Goal: Task Accomplishment & Management: Manage account settings

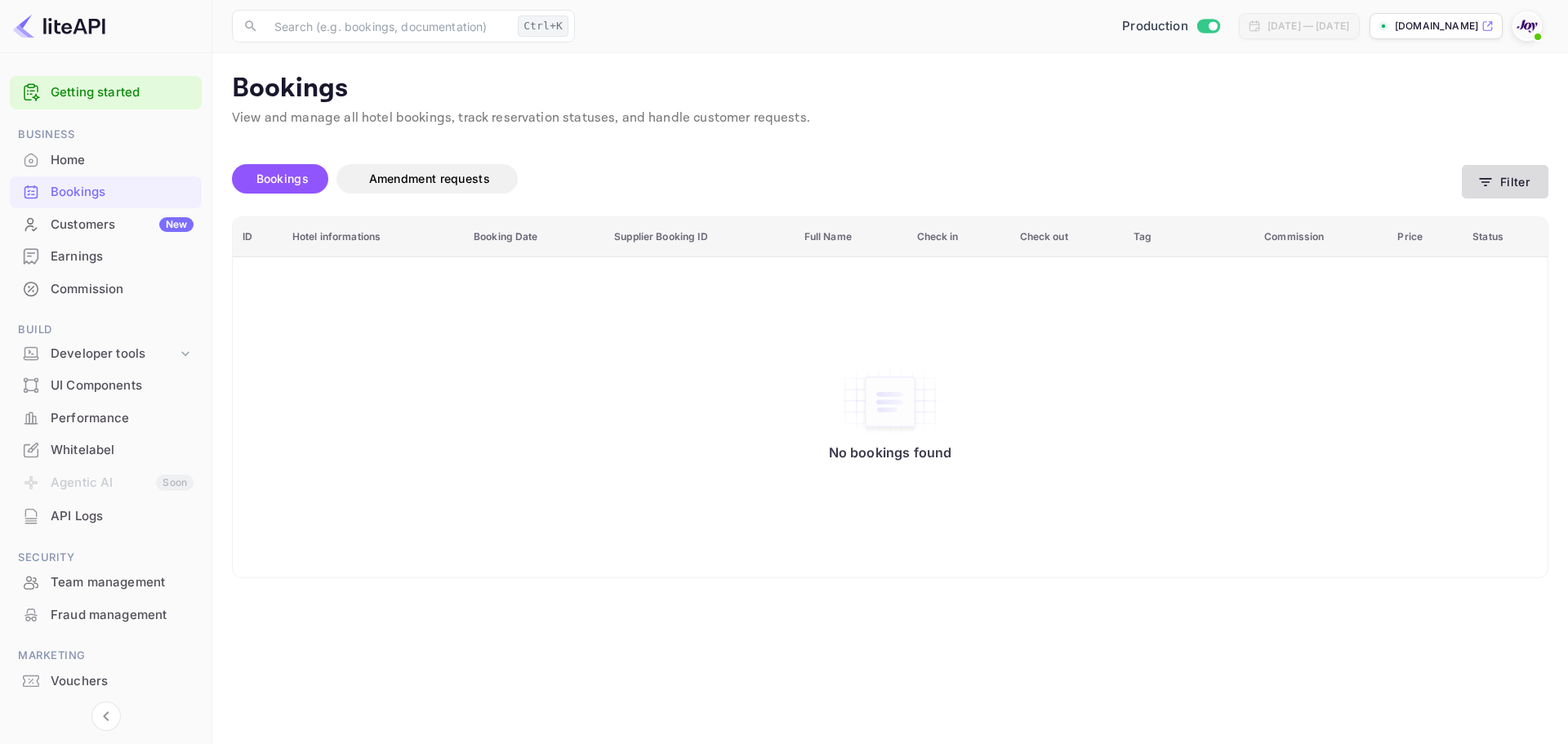
click at [1486, 190] on button "Filter" at bounding box center [1505, 181] width 86 height 34
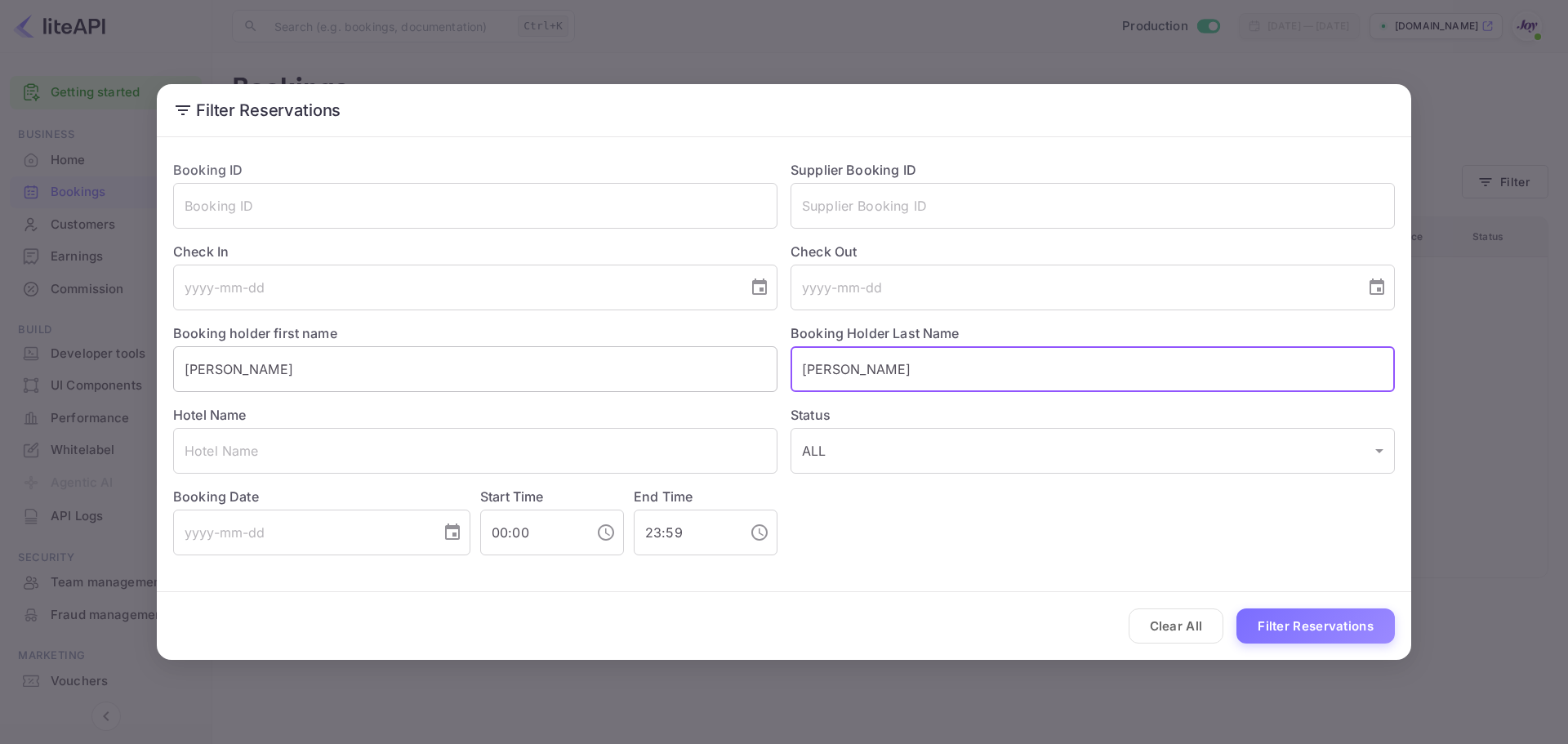
drag, startPoint x: 915, startPoint y: 365, endPoint x: 548, endPoint y: 377, distance: 367.2
click at [548, 377] on div "Booking ID ​ Supplier Booking ID ​ Check In ​ Check Out ​ Booking holder first …" at bounding box center [778, 351] width 1235 height 408
paste input "[PERSON_NAME]"
type input "[PERSON_NAME]"
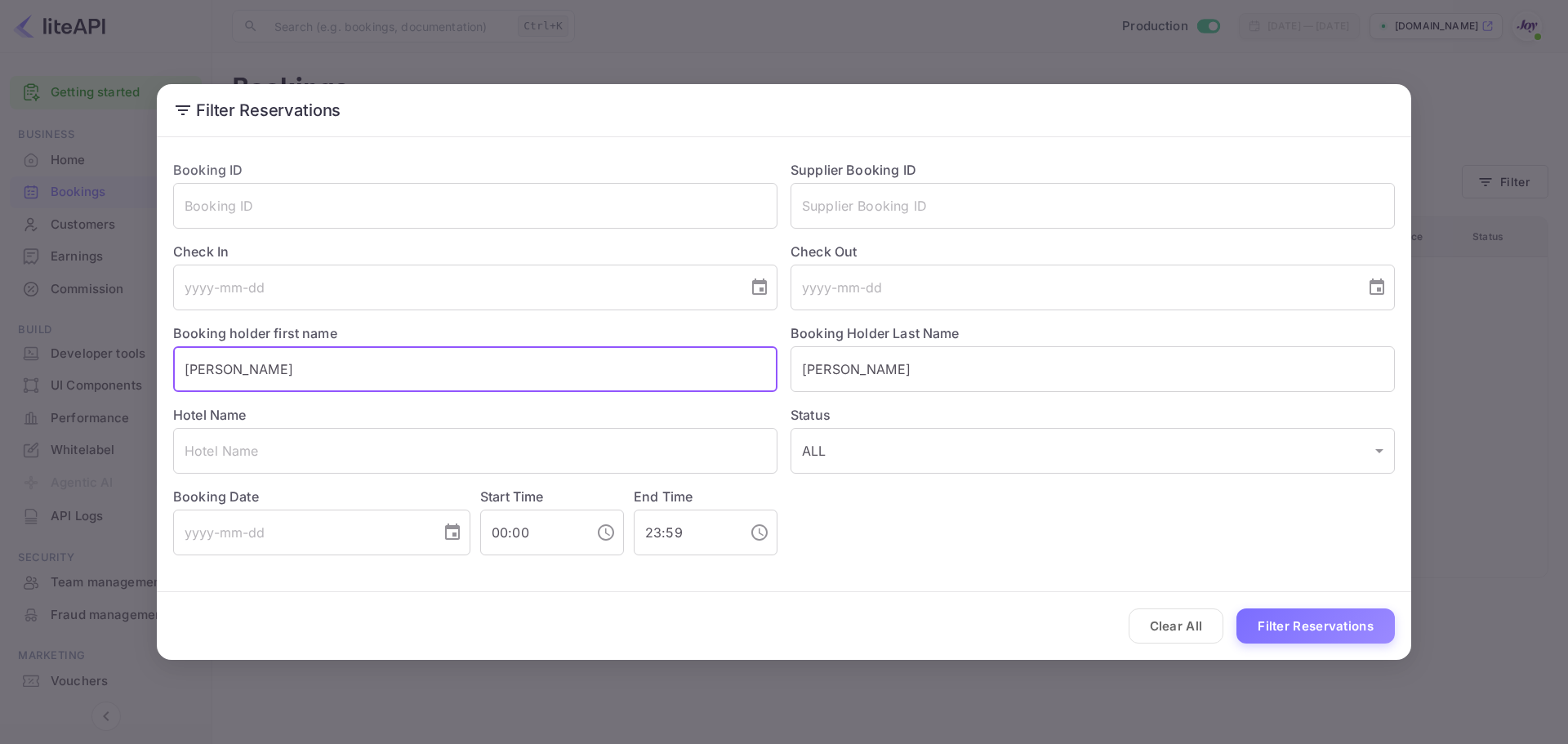
drag, startPoint x: 566, startPoint y: 368, endPoint x: -109, endPoint y: 328, distance: 676.2
click at [0, 328] on html "Getting started Business Home Bookings Customers New Earnings Commission Build …" at bounding box center [784, 372] width 1568 height 744
click at [1279, 639] on button "Filter Reservations" at bounding box center [1316, 625] width 159 height 35
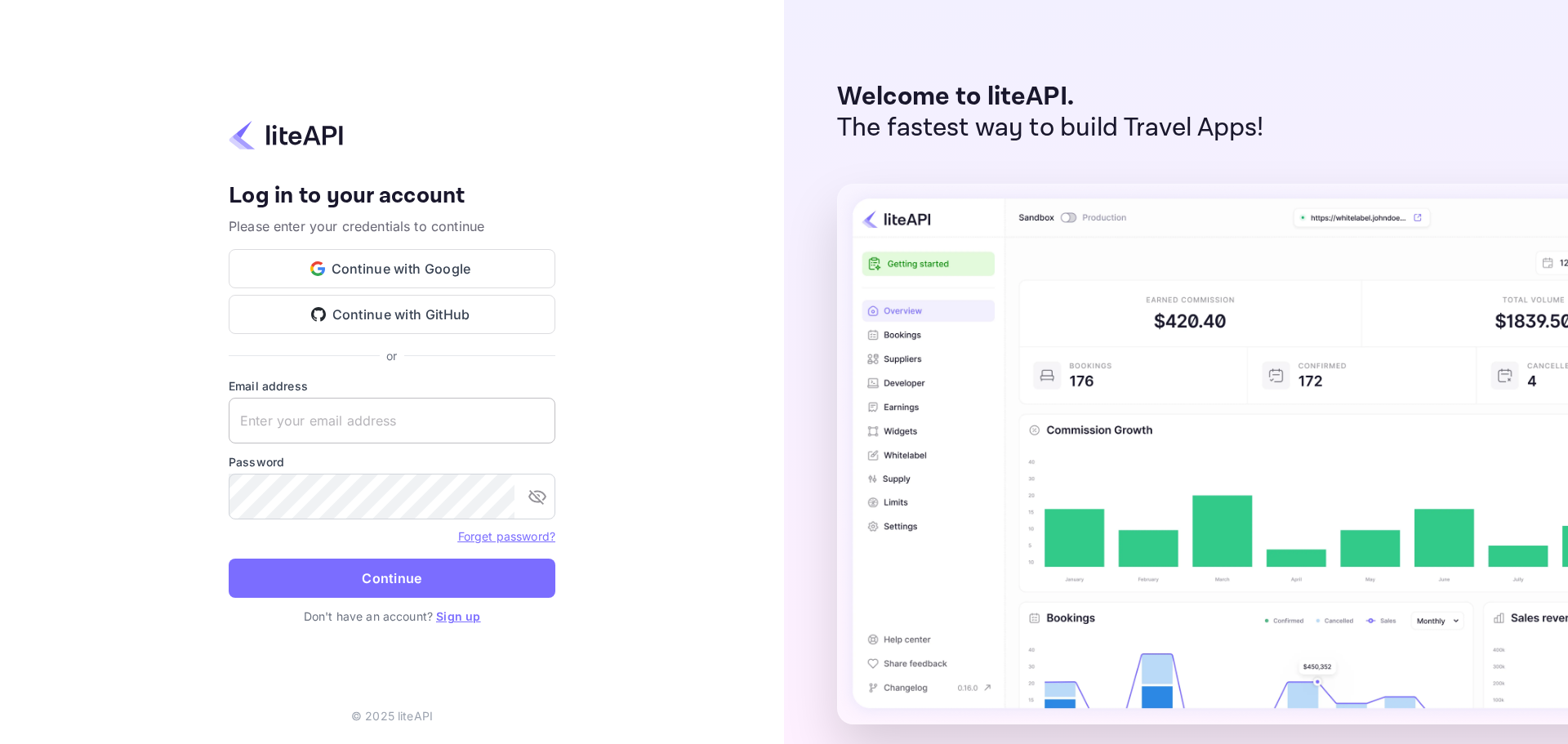
click at [379, 422] on input "text" at bounding box center [392, 421] width 327 height 46
paste input "services@withjoy.com"
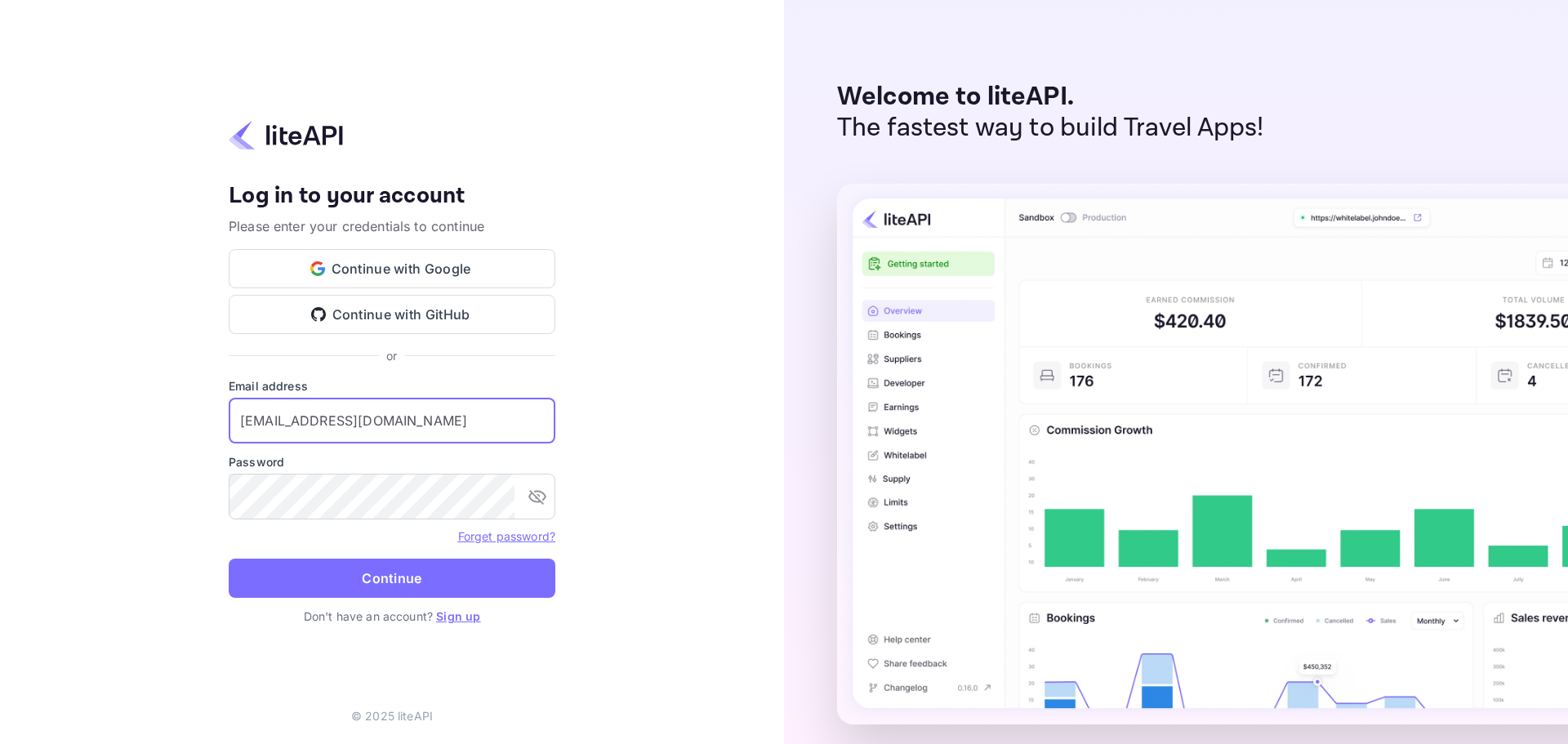
type input "services@withjoy.com"
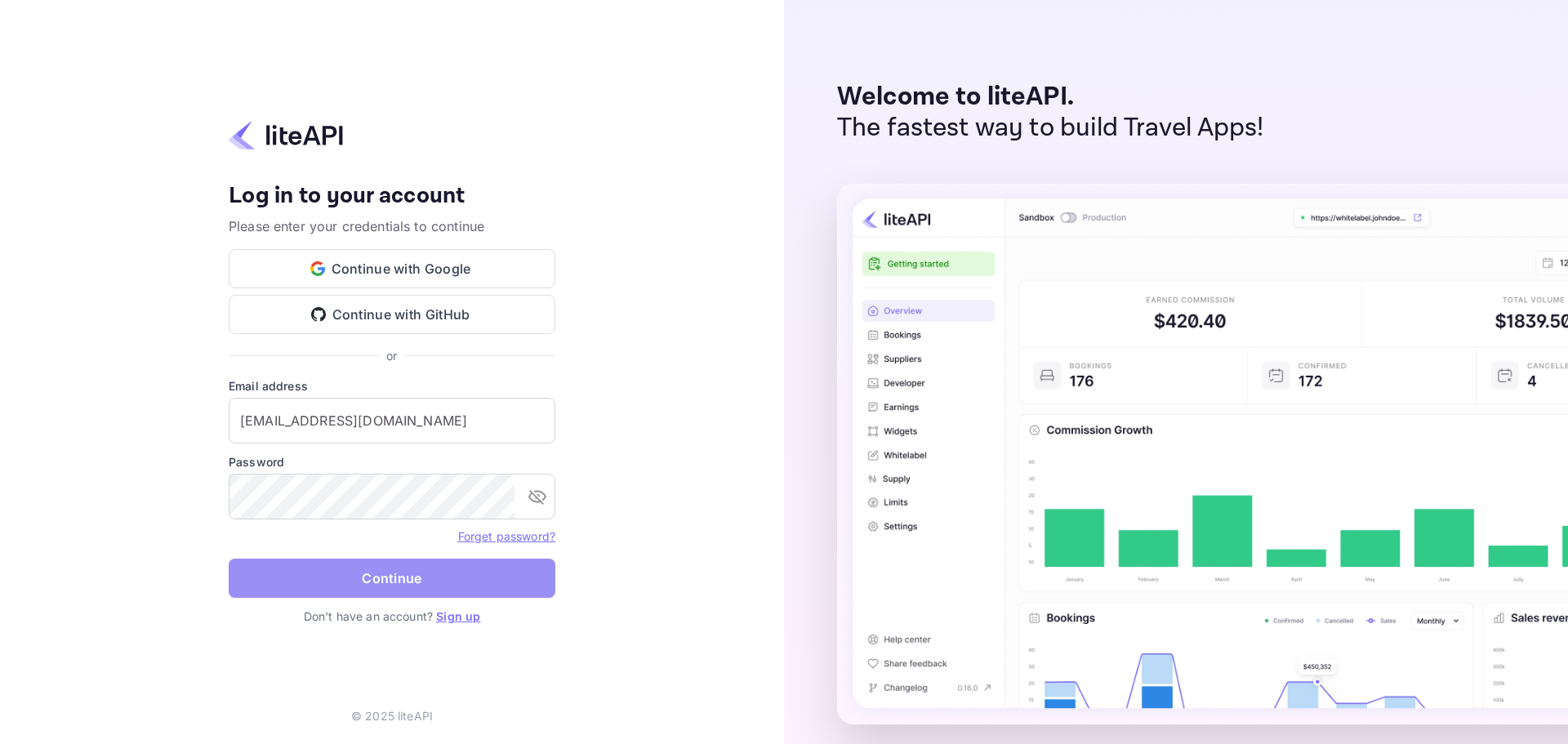
click at [366, 566] on button "Continue" at bounding box center [392, 579] width 327 height 40
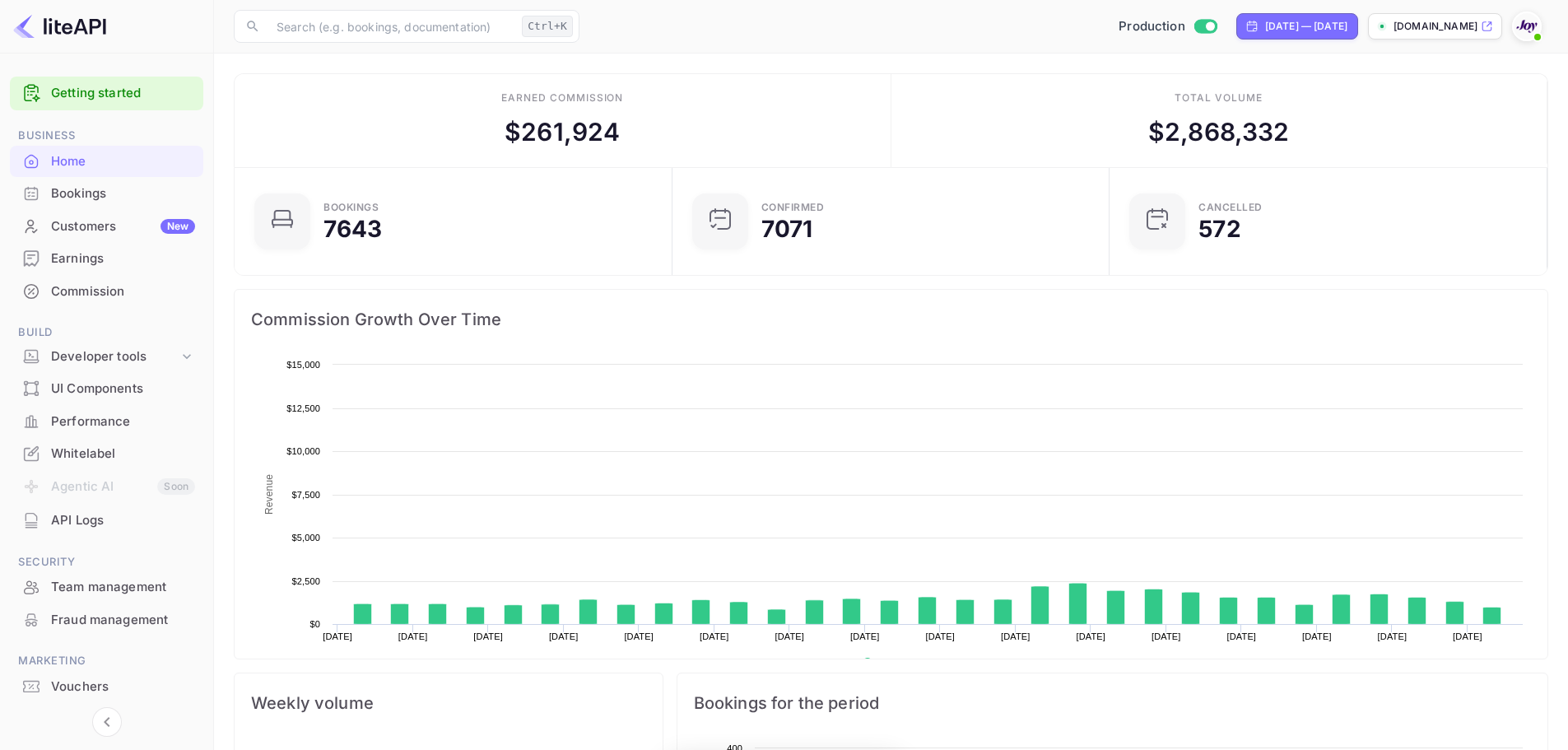
click at [61, 197] on div "Bookings" at bounding box center [124, 193] width 144 height 19
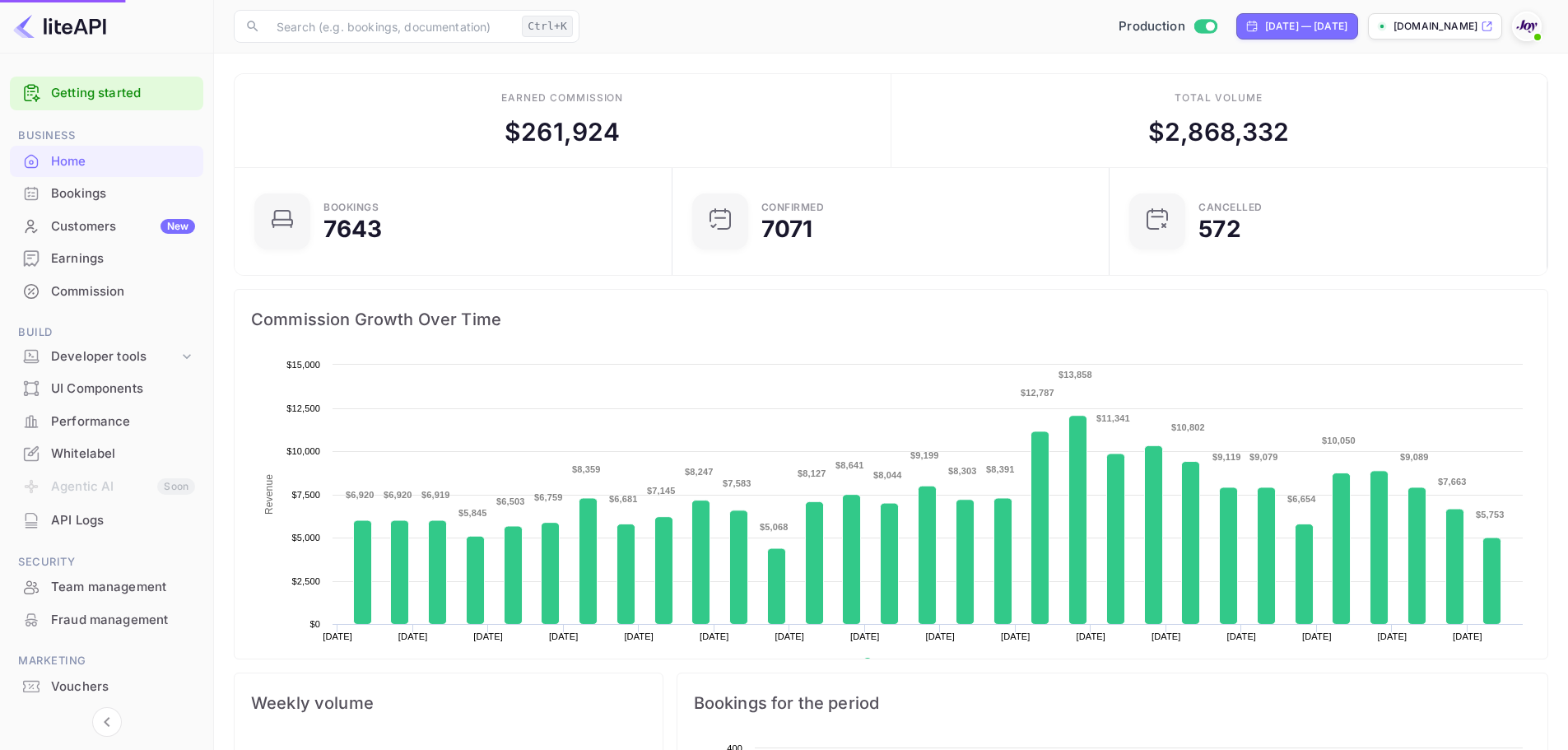
scroll to position [256, 415]
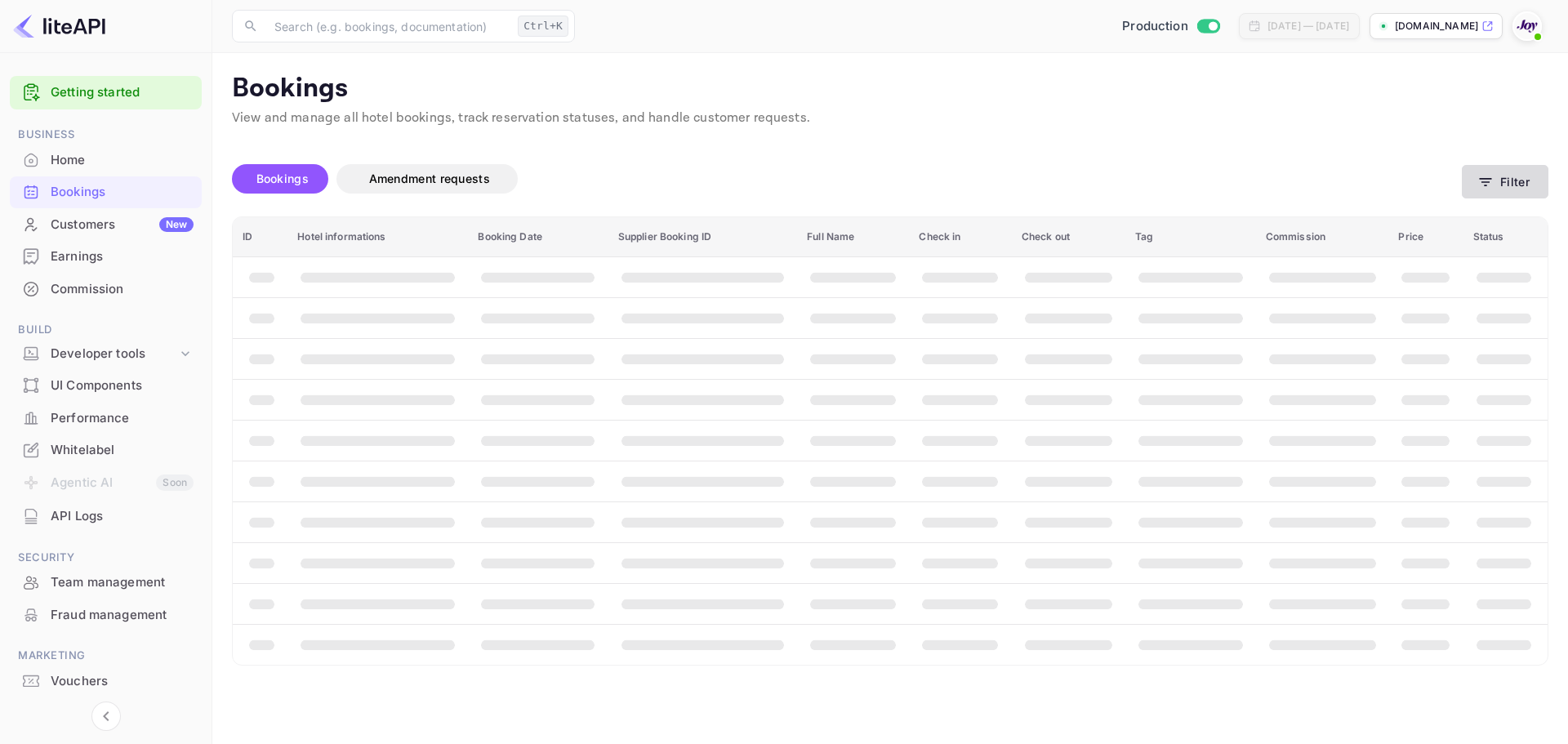
click at [1525, 193] on button "Filter" at bounding box center [1505, 181] width 86 height 34
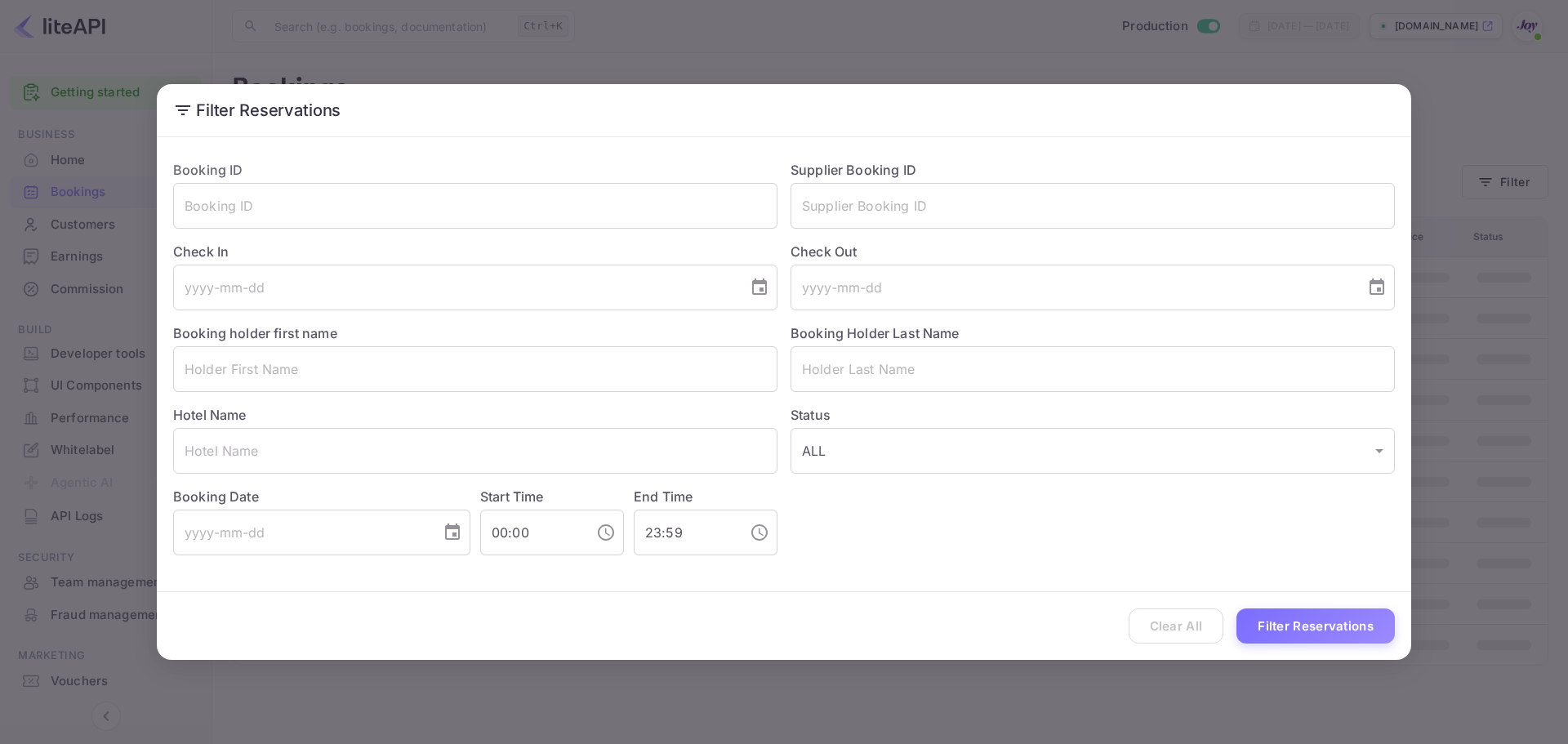
click at [1510, 183] on div "Filter Reservations Booking ID ​ Supplier Booking ID ​ Check In ​ Check Out ​ B…" at bounding box center [784, 372] width 1568 height 744
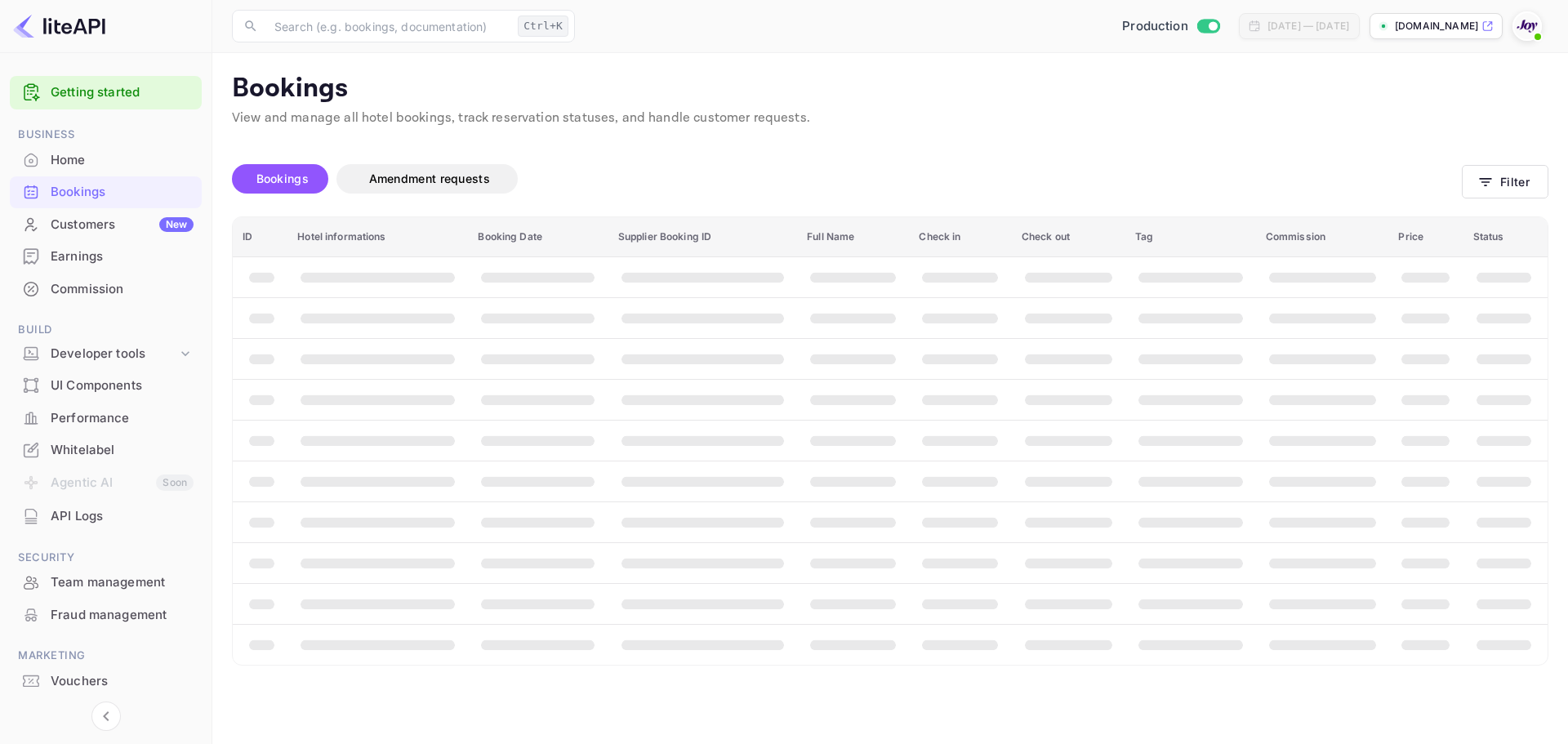
click at [1510, 183] on div "Filter Reservations Booking ID ​ Supplier Booking ID ​ Check In ​ Check Out ​ B…" at bounding box center [784, 372] width 1568 height 744
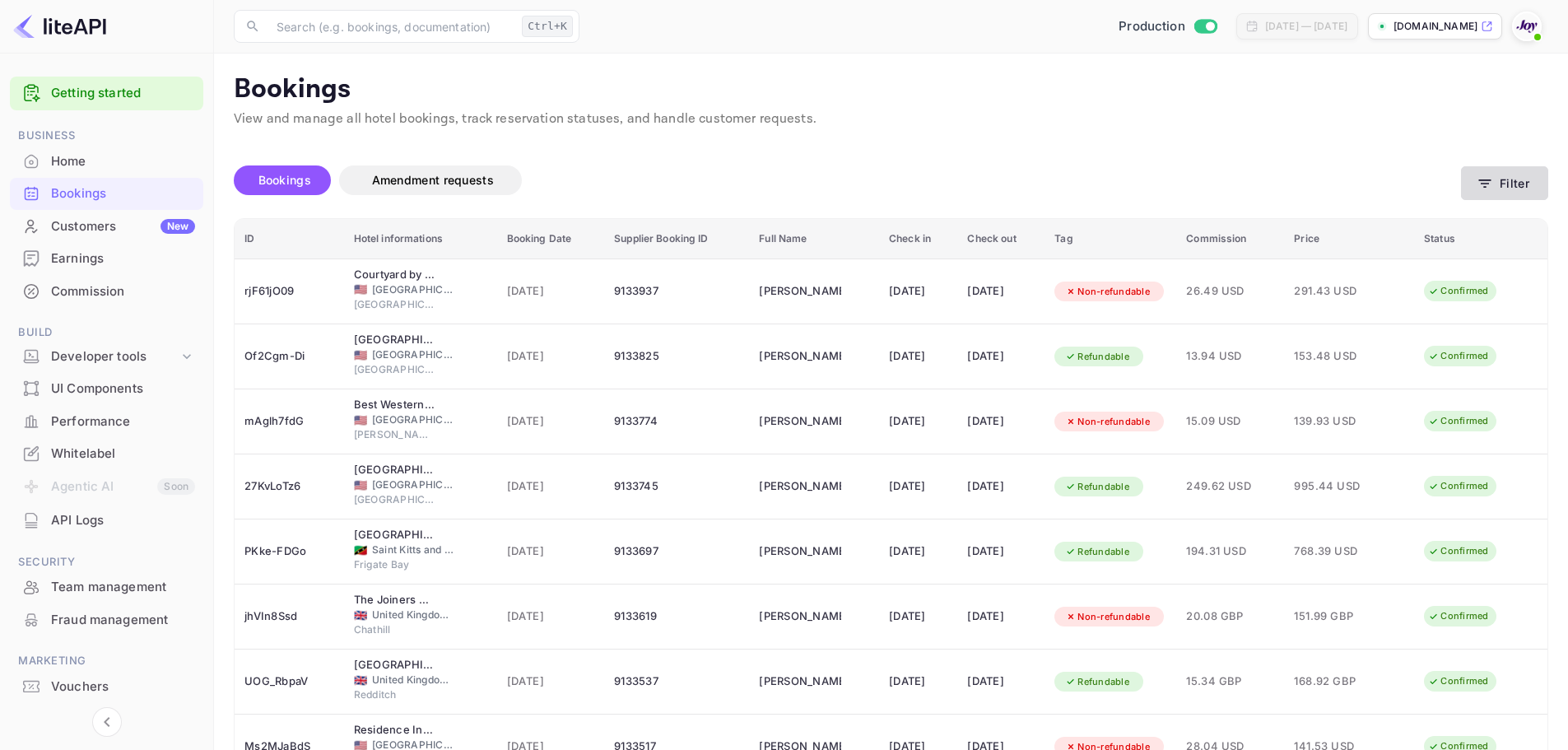
click at [1483, 184] on icon "button" at bounding box center [1484, 183] width 17 height 17
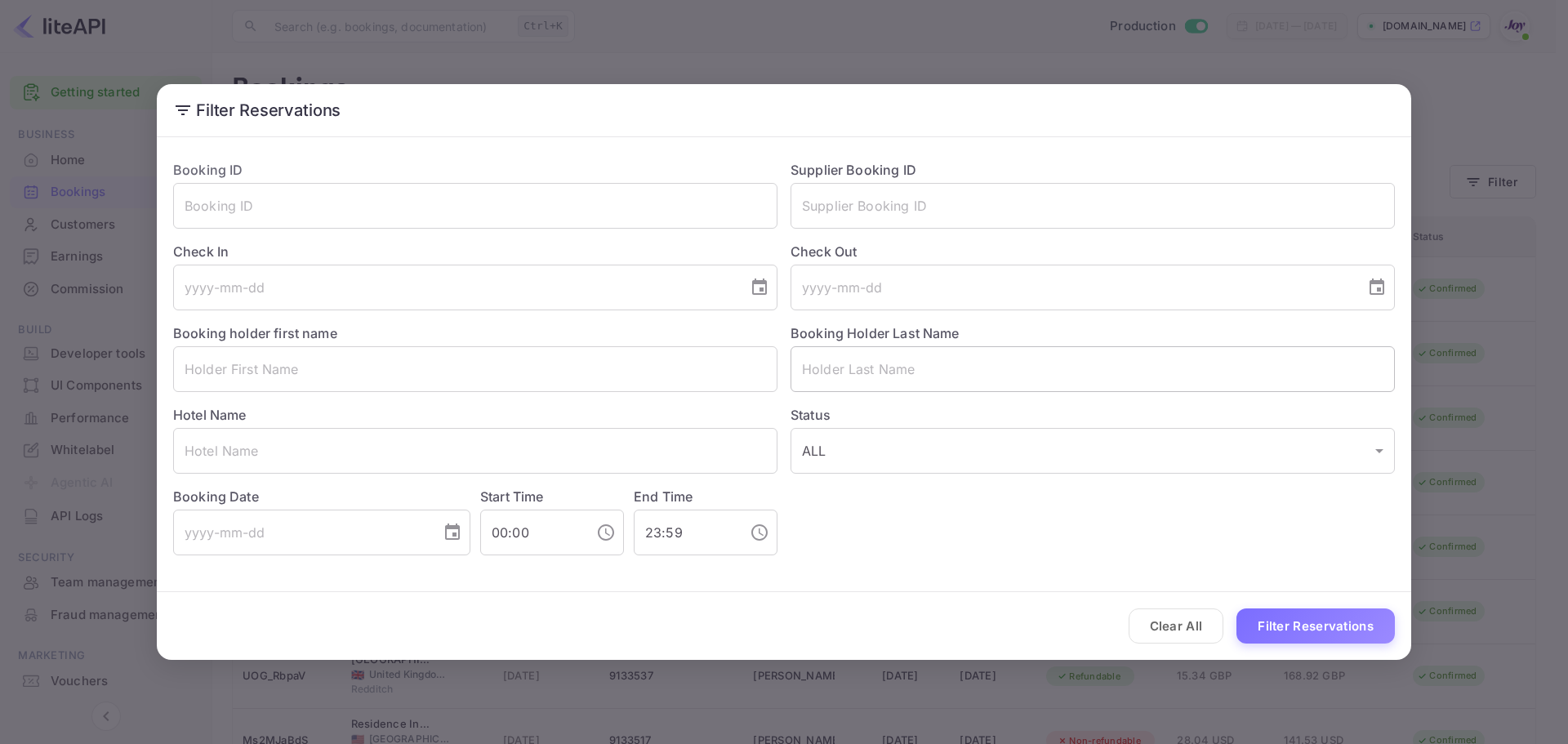
click at [888, 362] on input "text" at bounding box center [1093, 370] width 604 height 46
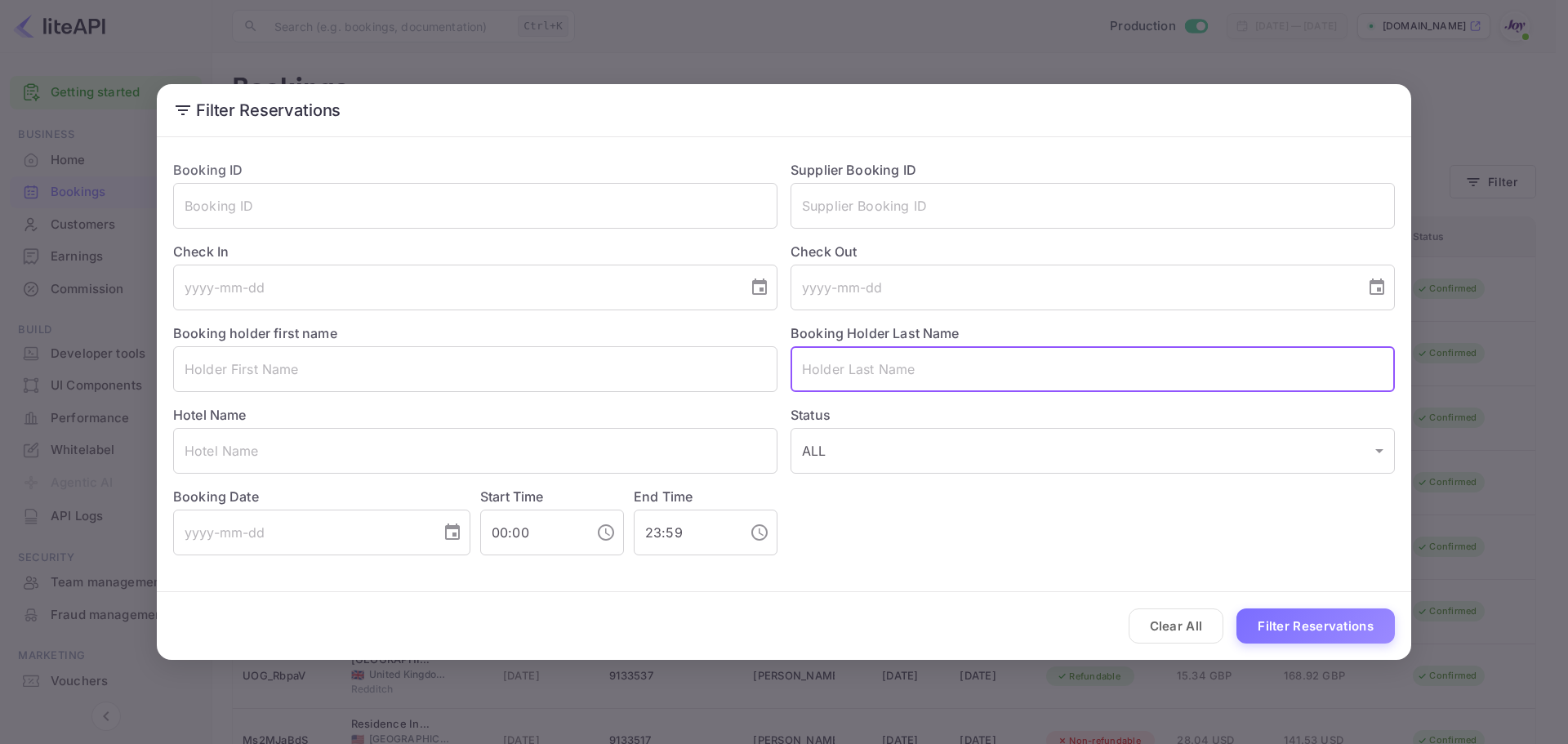
paste input "[PERSON_NAME]"
type input "[PERSON_NAME]"
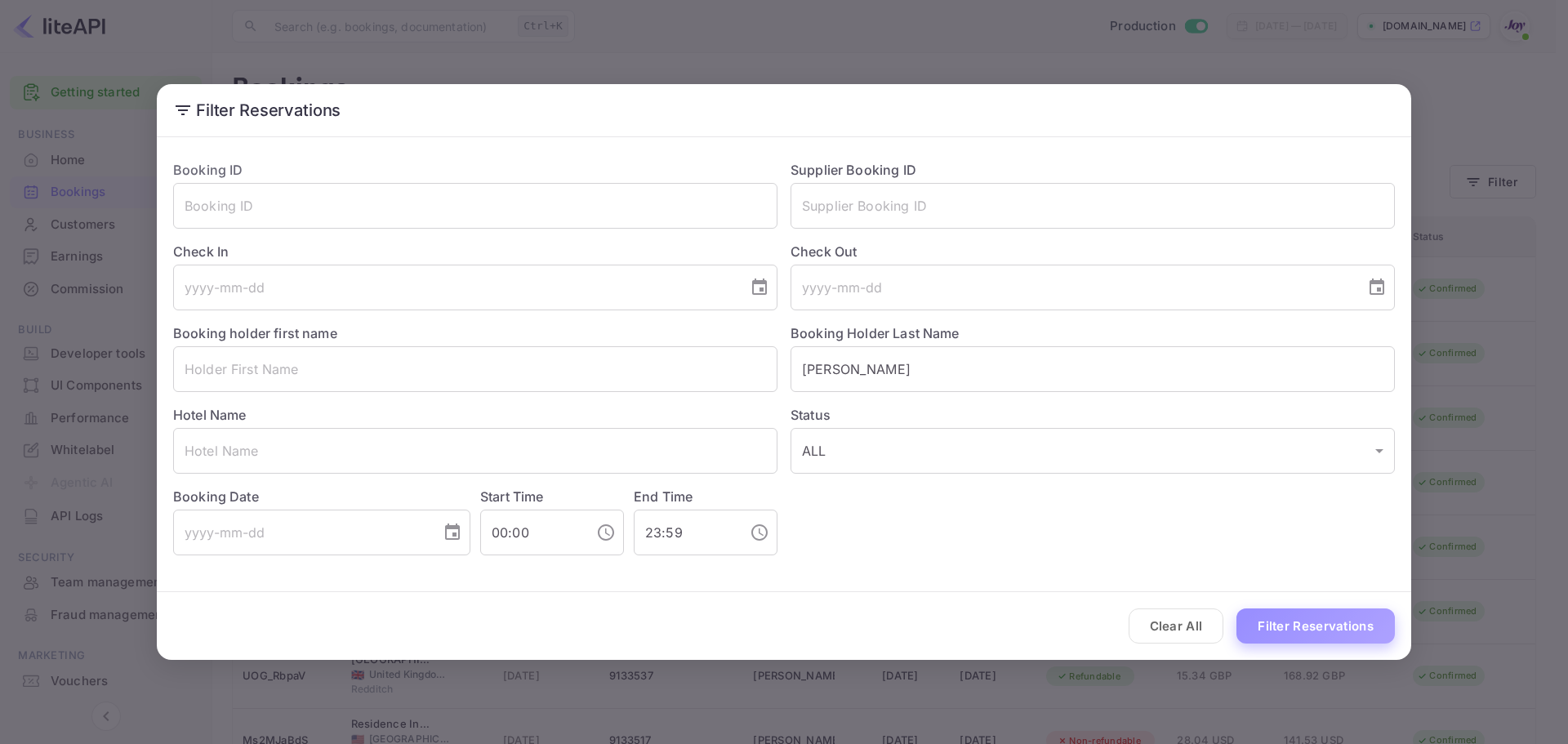
click at [1319, 625] on button "Filter Reservations" at bounding box center [1316, 625] width 159 height 35
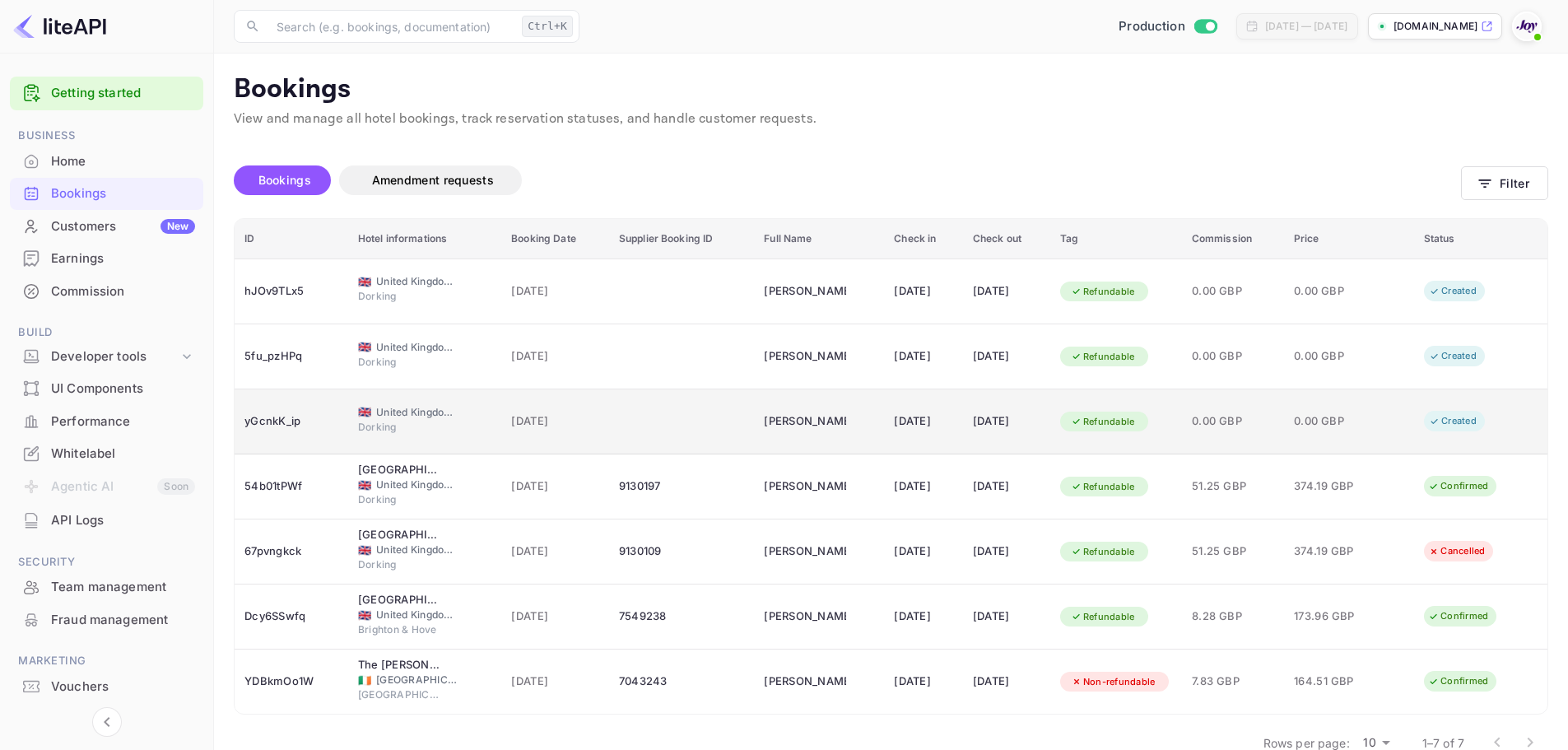
click at [1440, 420] on icon "booking table" at bounding box center [1435, 421] width 12 height 12
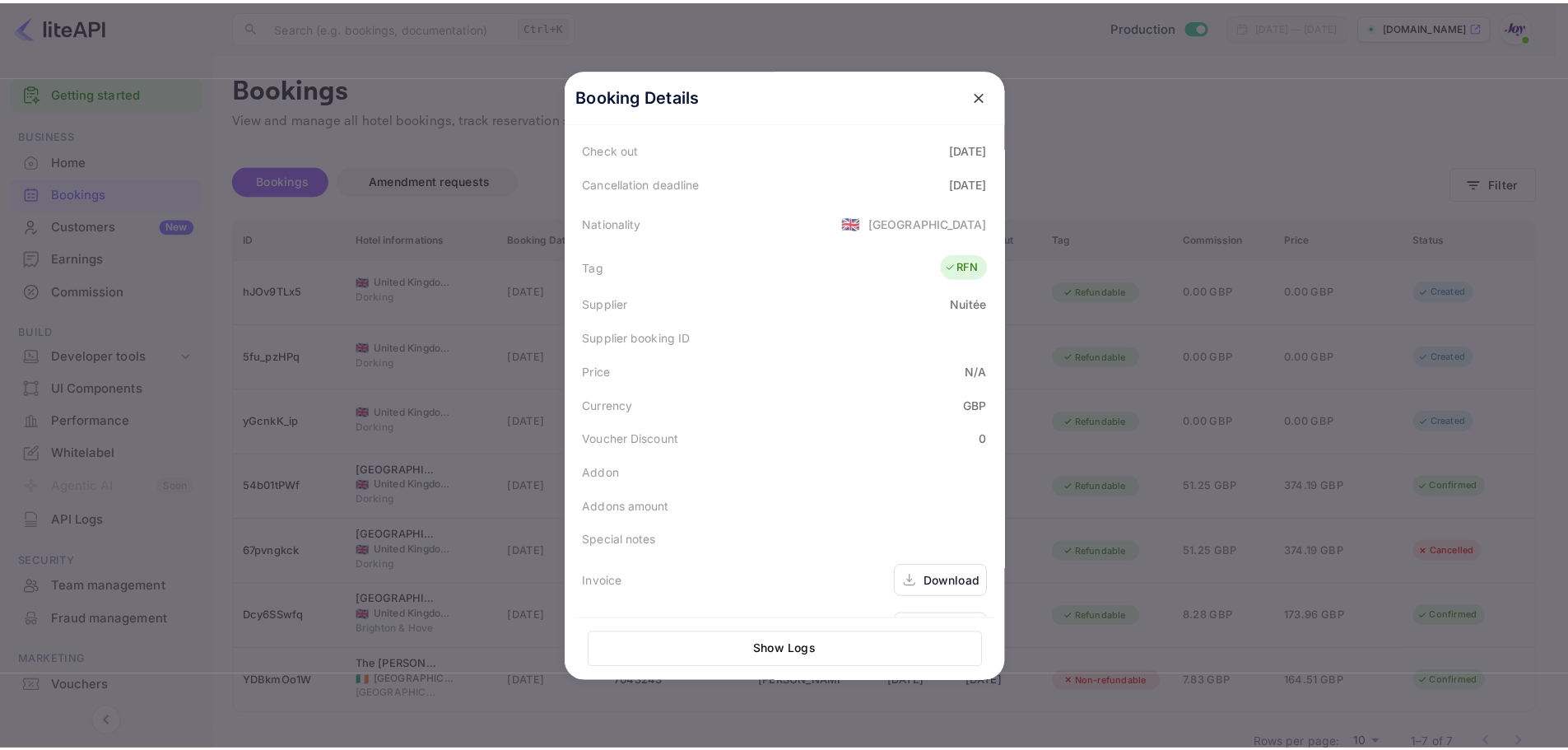
scroll to position [368, 0]
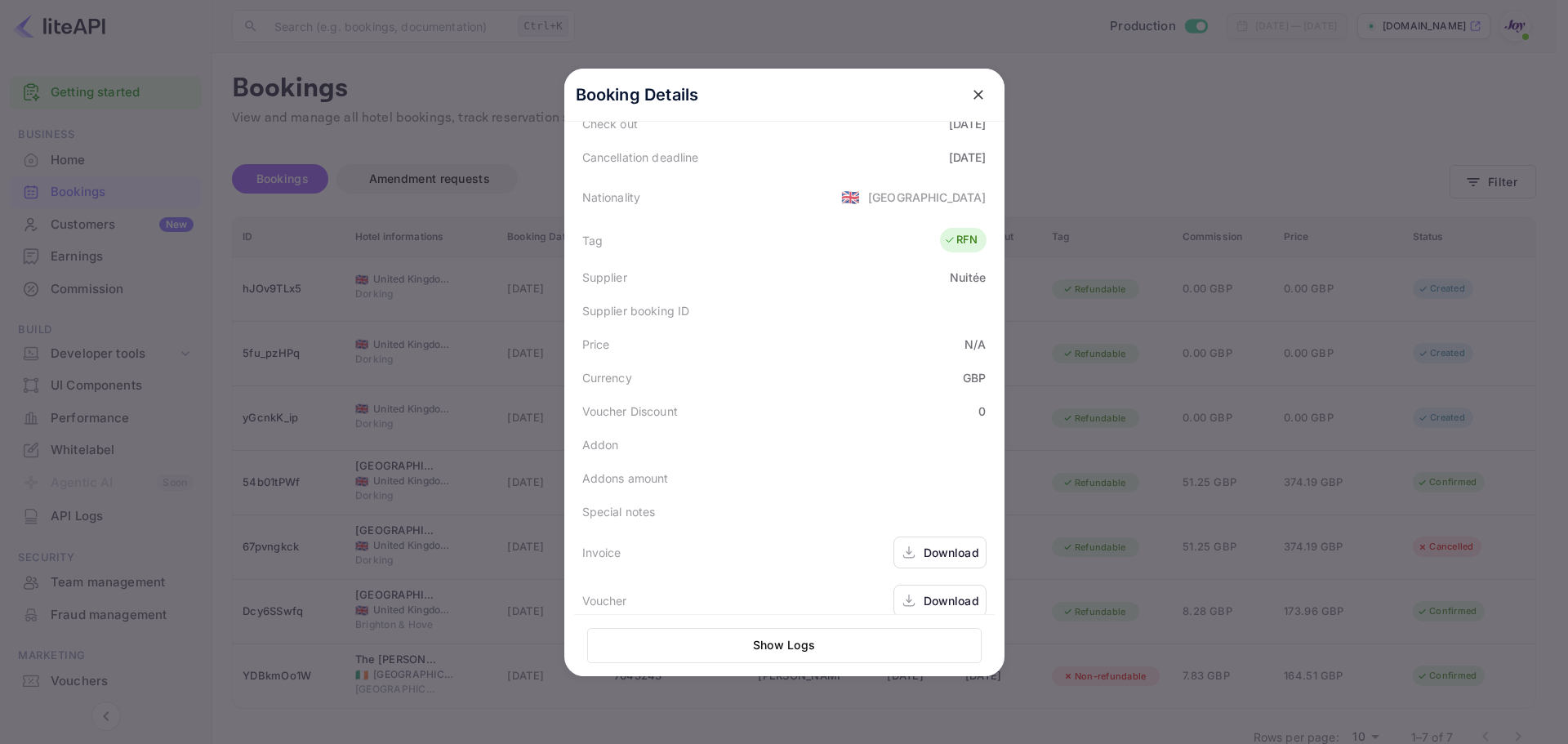
click at [938, 537] on div "Download" at bounding box center [940, 552] width 93 height 32
click at [951, 593] on div "Download" at bounding box center [951, 601] width 55 height 17
click at [970, 91] on icon "close" at bounding box center [979, 95] width 16 height 16
